Goal: Task Accomplishment & Management: Manage account settings

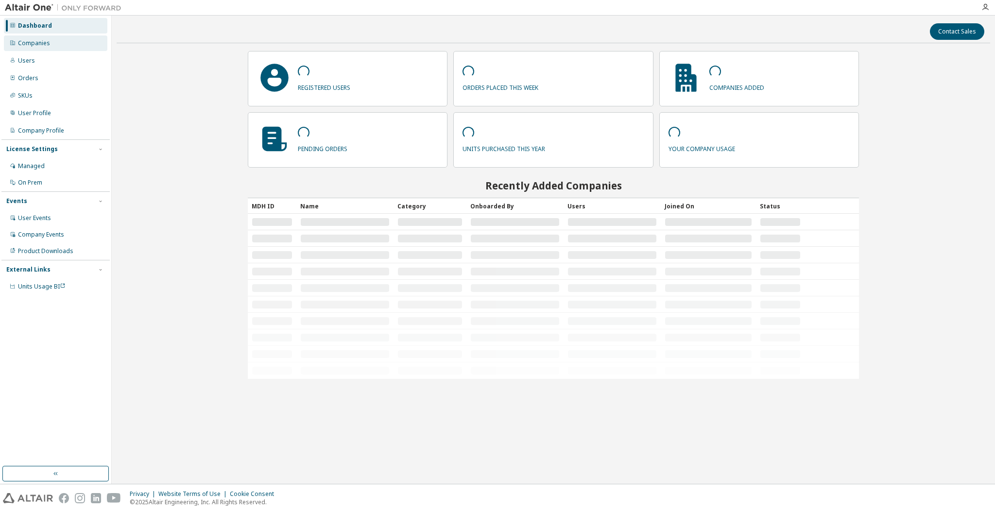
click at [41, 45] on div "Companies" at bounding box center [34, 43] width 32 height 8
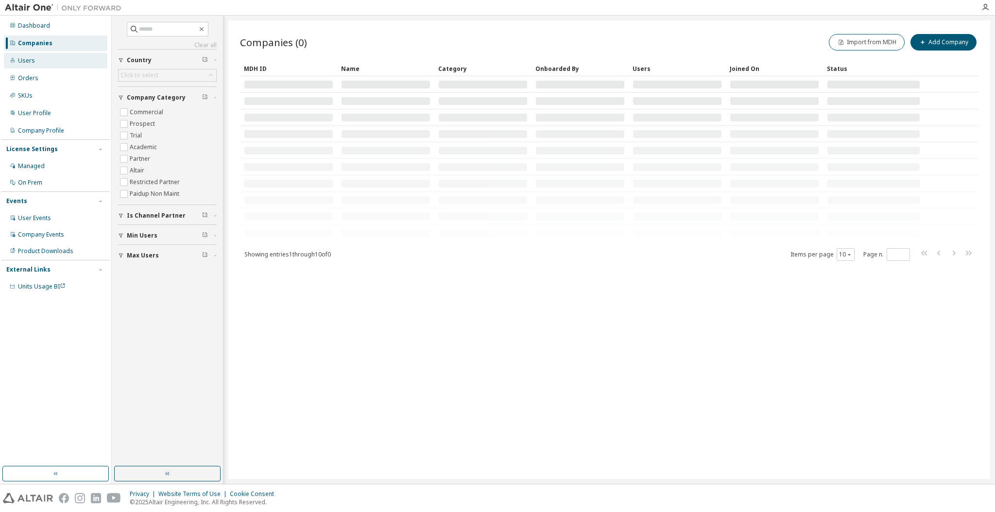
click at [38, 66] on div "Users" at bounding box center [56, 61] width 104 height 16
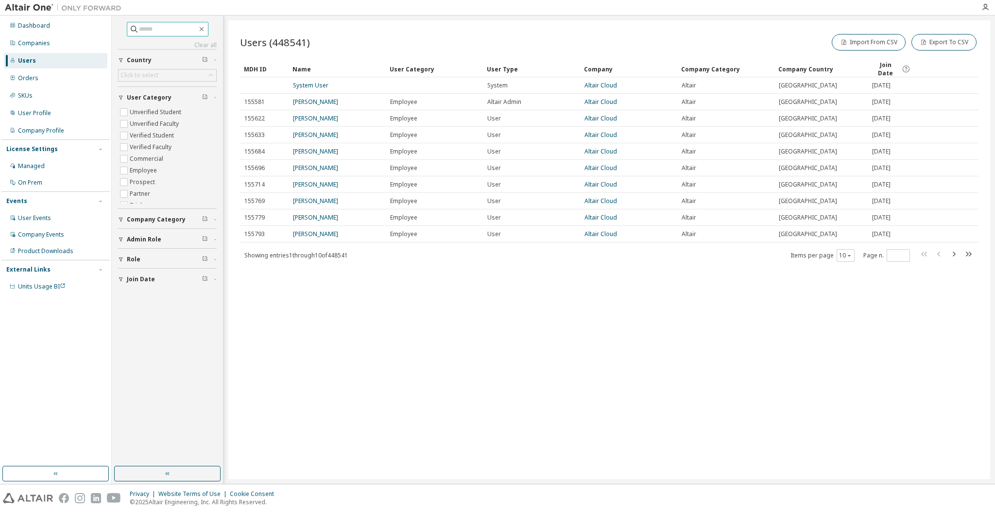
click at [191, 30] on input "text" at bounding box center [168, 29] width 58 height 10
paste input "**********"
type input "**********"
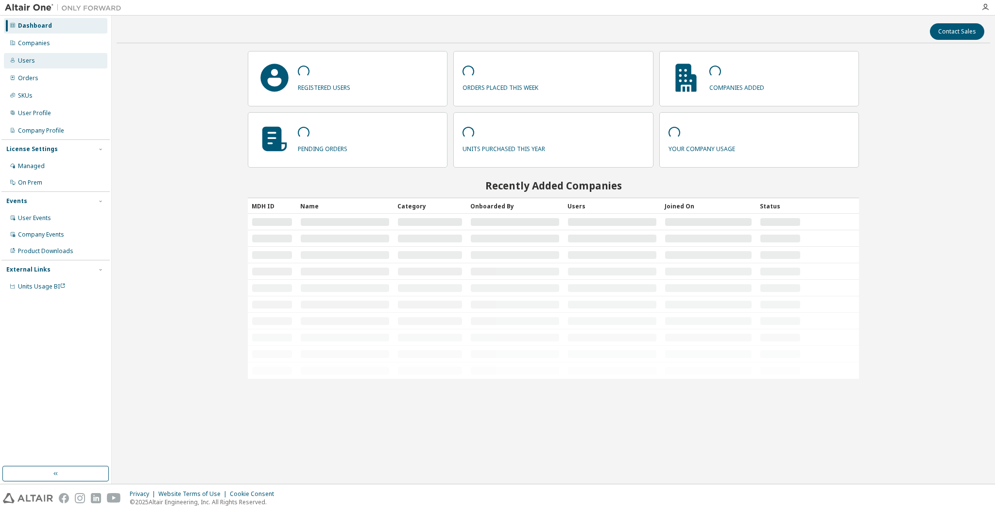
click at [52, 59] on div "Users" at bounding box center [56, 61] width 104 height 16
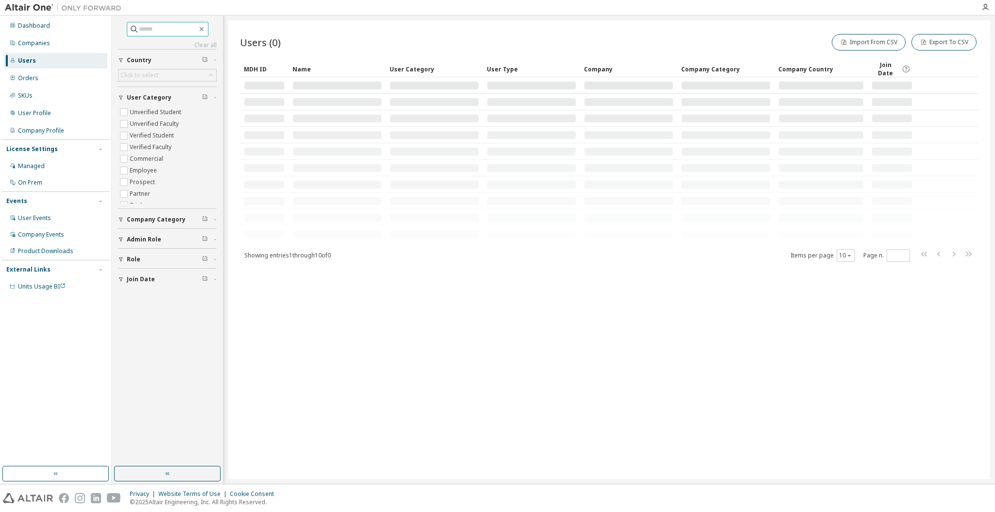
click at [159, 27] on input "text" at bounding box center [168, 29] width 58 height 10
type input "*******"
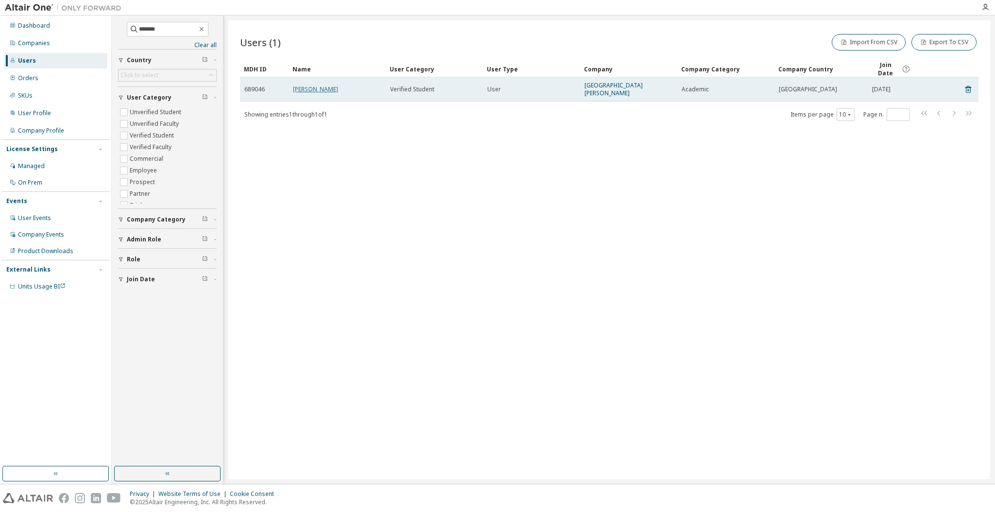
click at [321, 91] on link "[PERSON_NAME]" at bounding box center [315, 89] width 45 height 8
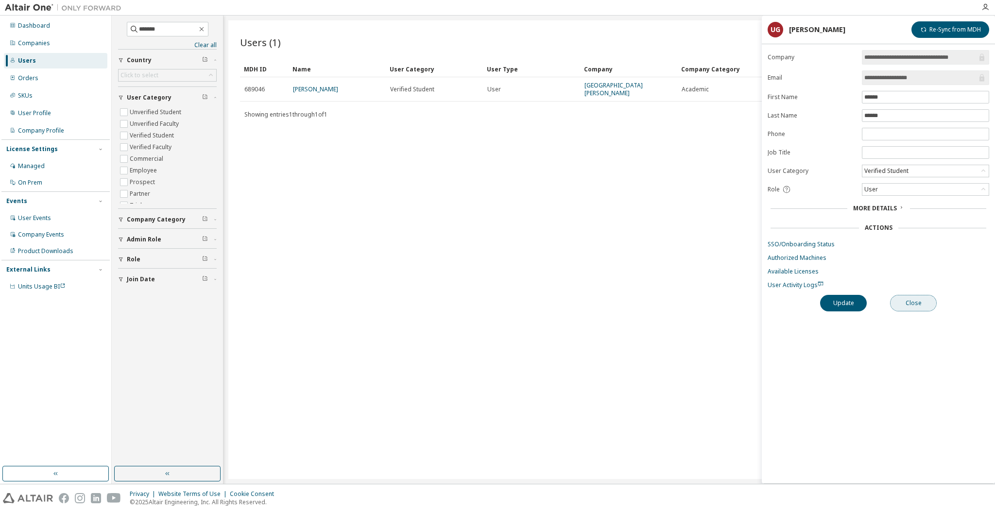
click at [919, 302] on button "Close" at bounding box center [913, 303] width 47 height 17
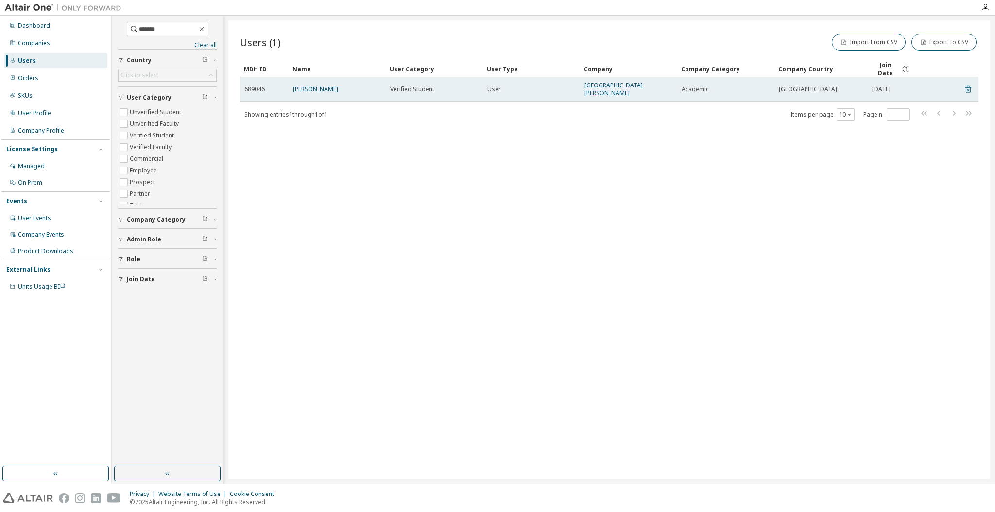
click at [966, 86] on icon at bounding box center [969, 89] width 6 height 7
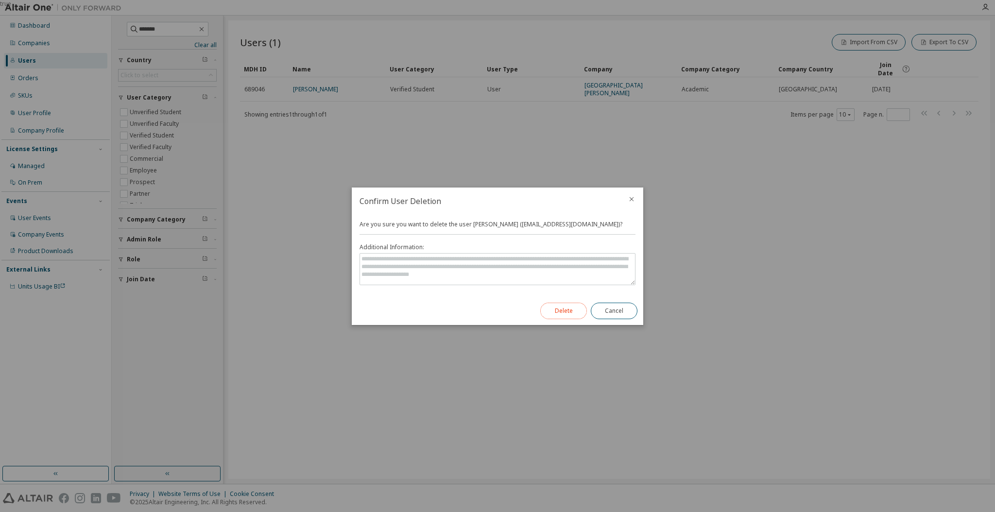
click at [557, 313] on button "Delete" at bounding box center [563, 311] width 47 height 17
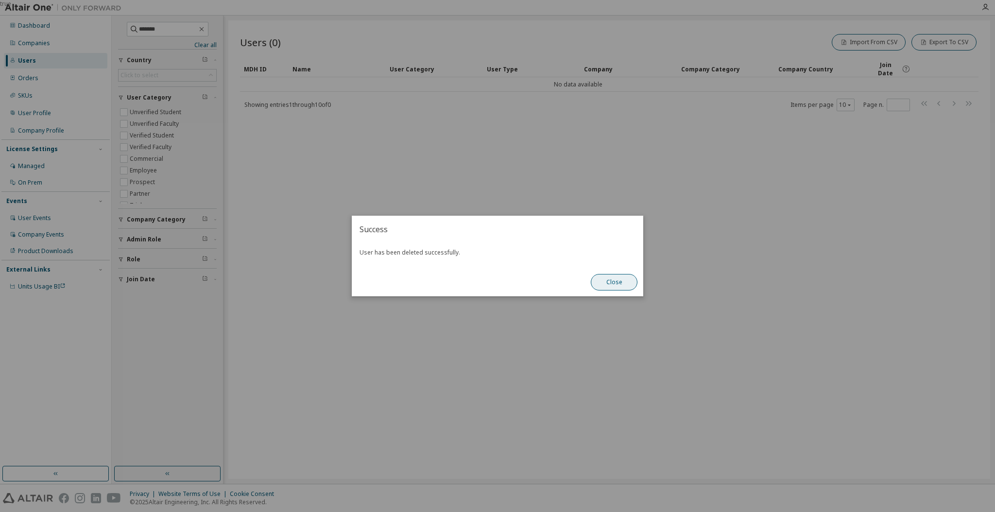
click at [609, 284] on button "Close" at bounding box center [614, 282] width 47 height 17
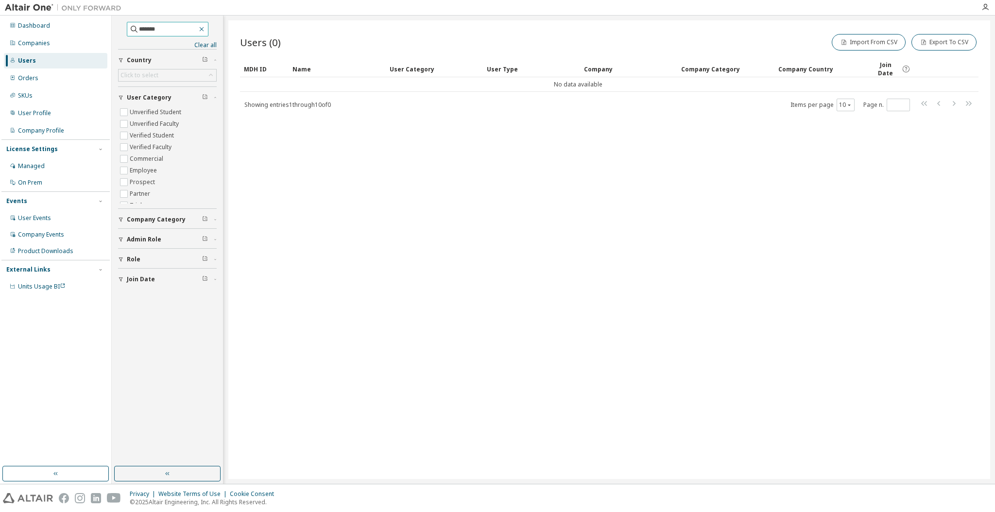
click at [206, 29] on icon "button" at bounding box center [202, 29] width 8 height 8
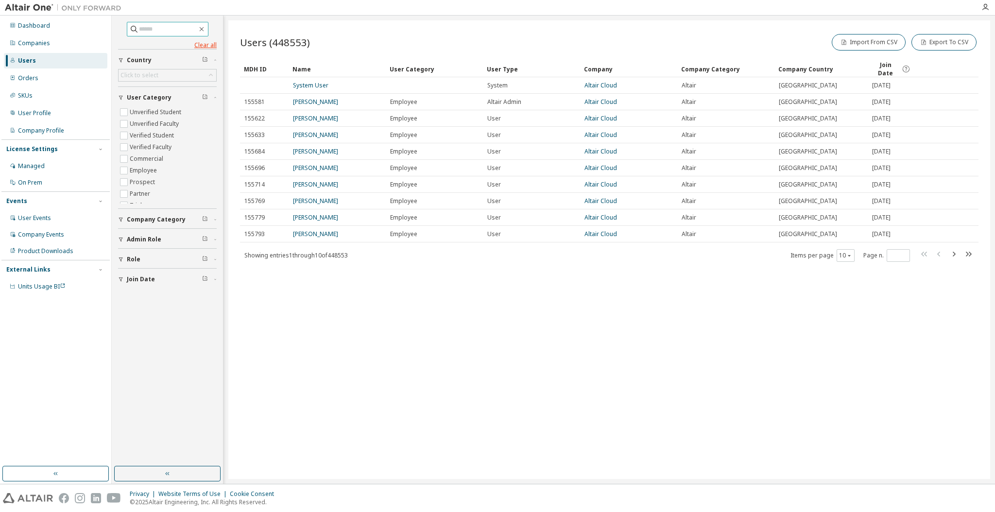
click at [204, 43] on link "Clear all" at bounding box center [167, 45] width 99 height 8
click at [156, 114] on label "Unverified Student" at bounding box center [156, 112] width 53 height 12
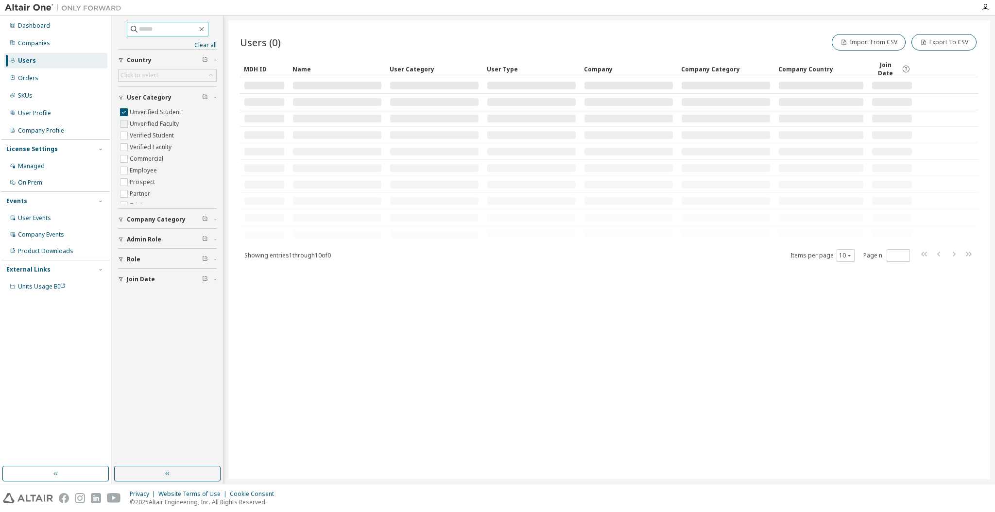
click at [158, 121] on label "Unverified Faculty" at bounding box center [155, 124] width 51 height 12
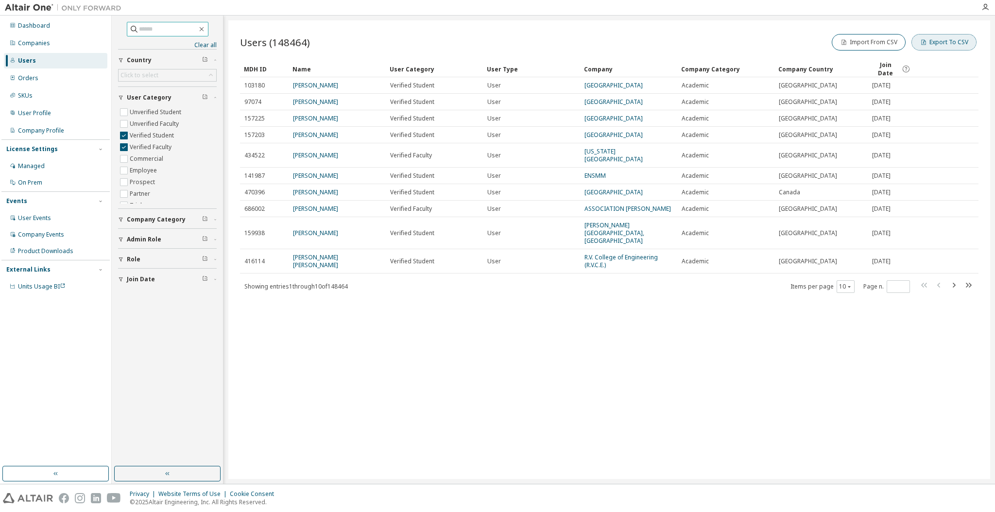
click at [943, 41] on button "Export To CSV" at bounding box center [944, 42] width 65 height 17
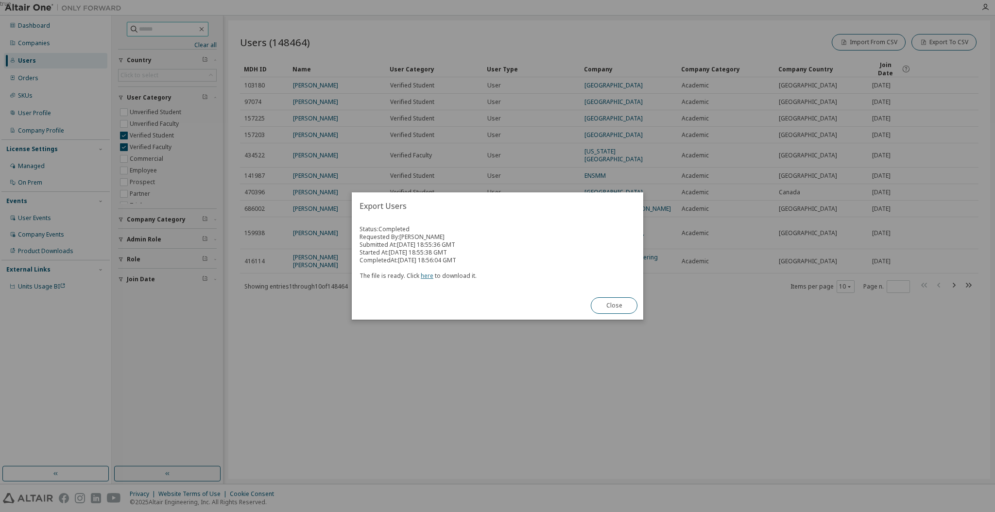
click at [426, 277] on link "here" at bounding box center [427, 276] width 13 height 8
click at [610, 301] on button "Close" at bounding box center [614, 305] width 47 height 17
